Goal: Task Accomplishment & Management: Manage account settings

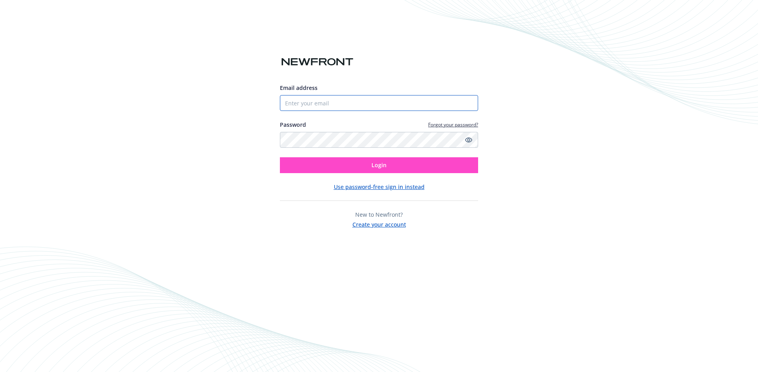
type input "[PERSON_NAME][EMAIL_ADDRESS][PERSON_NAME]"
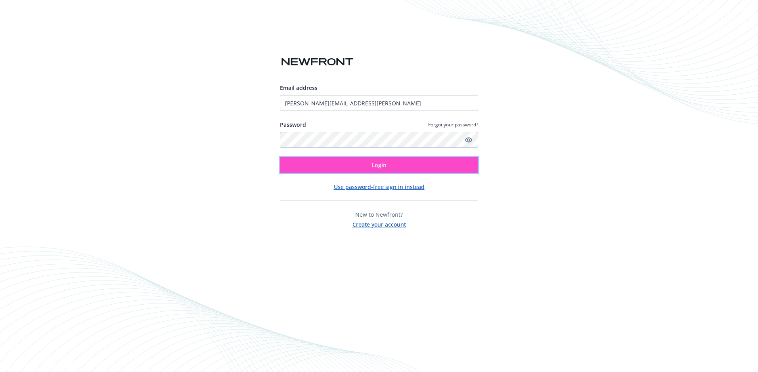
click at [358, 171] on button "Login" at bounding box center [379, 165] width 198 height 16
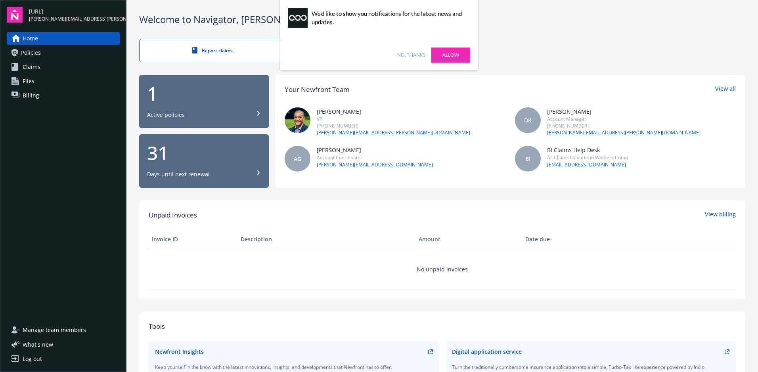
click at [416, 55] on link "No, thanks" at bounding box center [411, 55] width 28 height 7
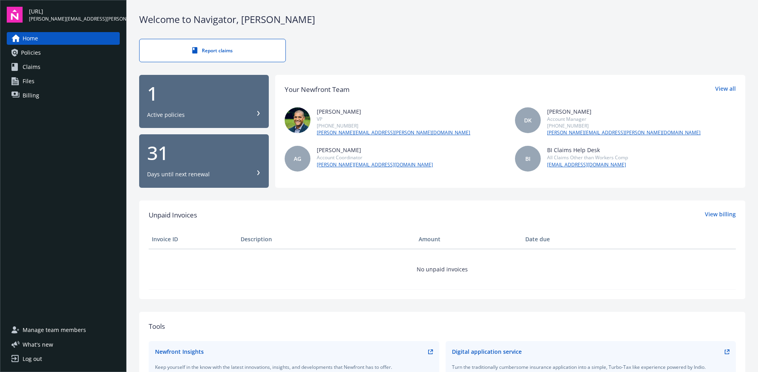
click at [204, 175] on div "Days until next renewal" at bounding box center [178, 175] width 63 height 8
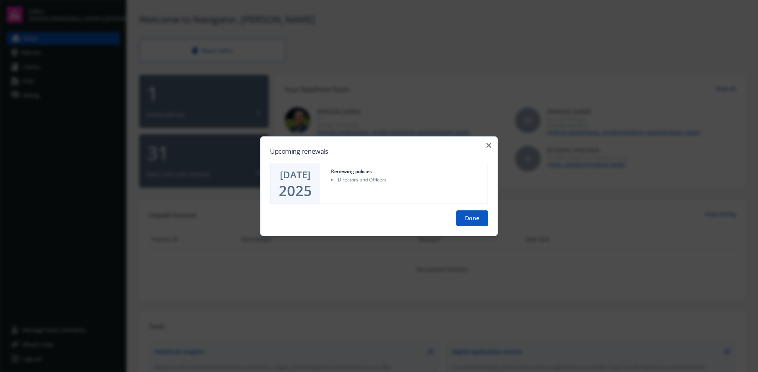
click at [468, 219] on button "Done" at bounding box center [473, 219] width 32 height 16
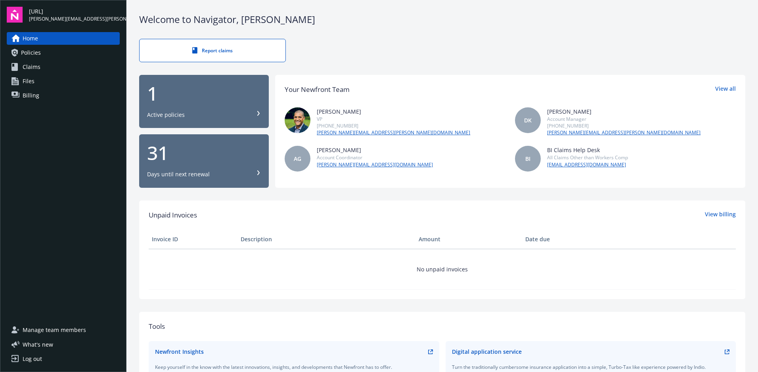
click at [207, 106] on div "1 Active policies" at bounding box center [204, 101] width 114 height 35
click at [34, 358] on div "Log out" at bounding box center [32, 359] width 19 height 13
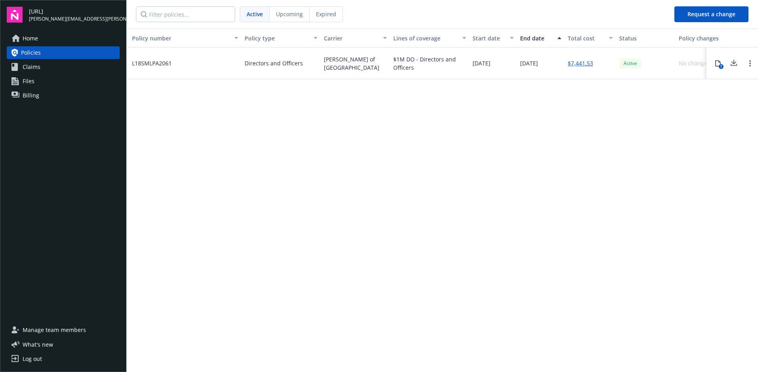
scroll to position [0, 3]
click at [718, 63] on icon at bounding box center [718, 63] width 6 height 6
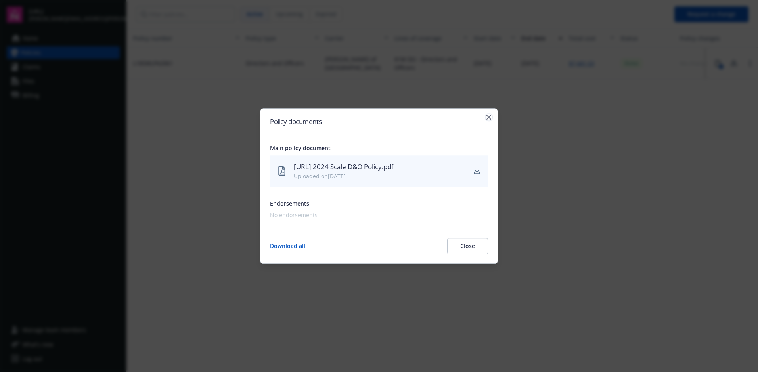
click at [490, 116] on icon "button" at bounding box center [489, 117] width 5 height 5
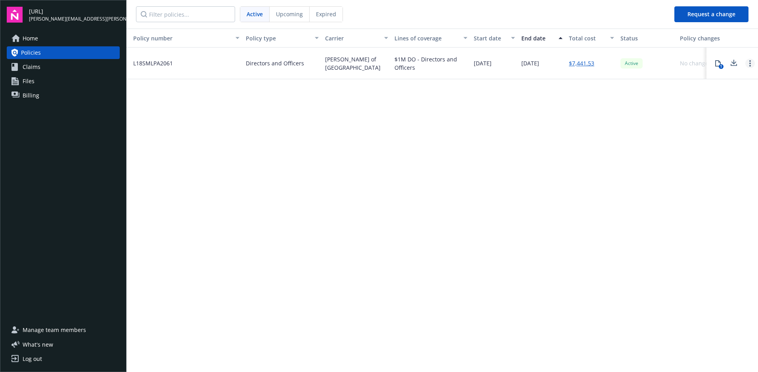
click at [750, 64] on icon "Open options" at bounding box center [751, 63] width 2 height 6
click at [746, 94] on div "Policy number Policy type Carrier Lines of coverage Start date End date Total c…" at bounding box center [443, 200] width 632 height 343
click at [720, 65] on div "1" at bounding box center [721, 66] width 5 height 5
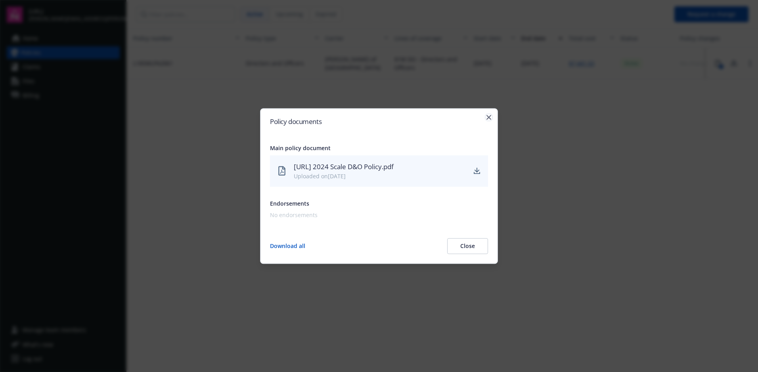
click at [488, 117] on icon "button" at bounding box center [489, 117] width 5 height 5
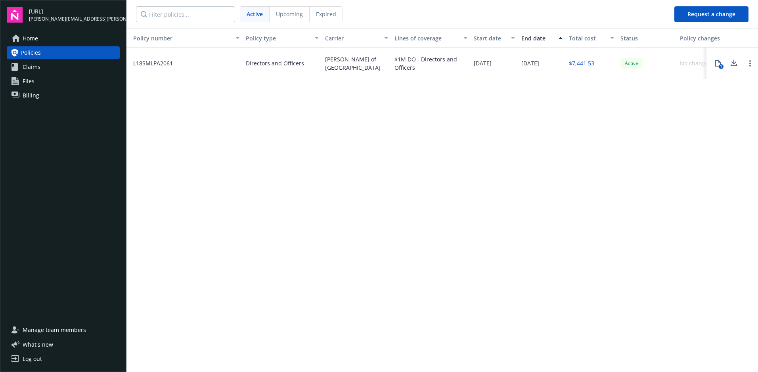
click at [32, 38] on span "Home" at bounding box center [30, 38] width 15 height 13
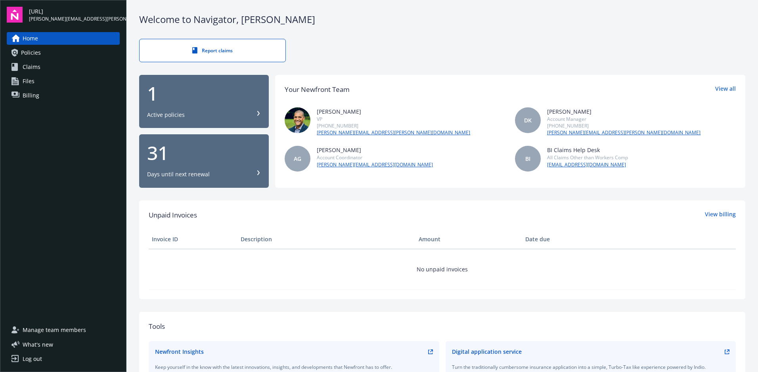
click at [33, 93] on span "Billing" at bounding box center [31, 95] width 17 height 13
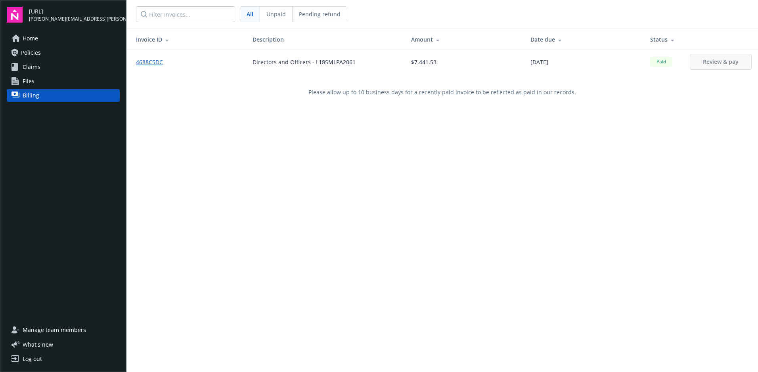
click at [273, 14] on span "Unpaid" at bounding box center [276, 14] width 19 height 8
